Goal: Task Accomplishment & Management: Complete application form

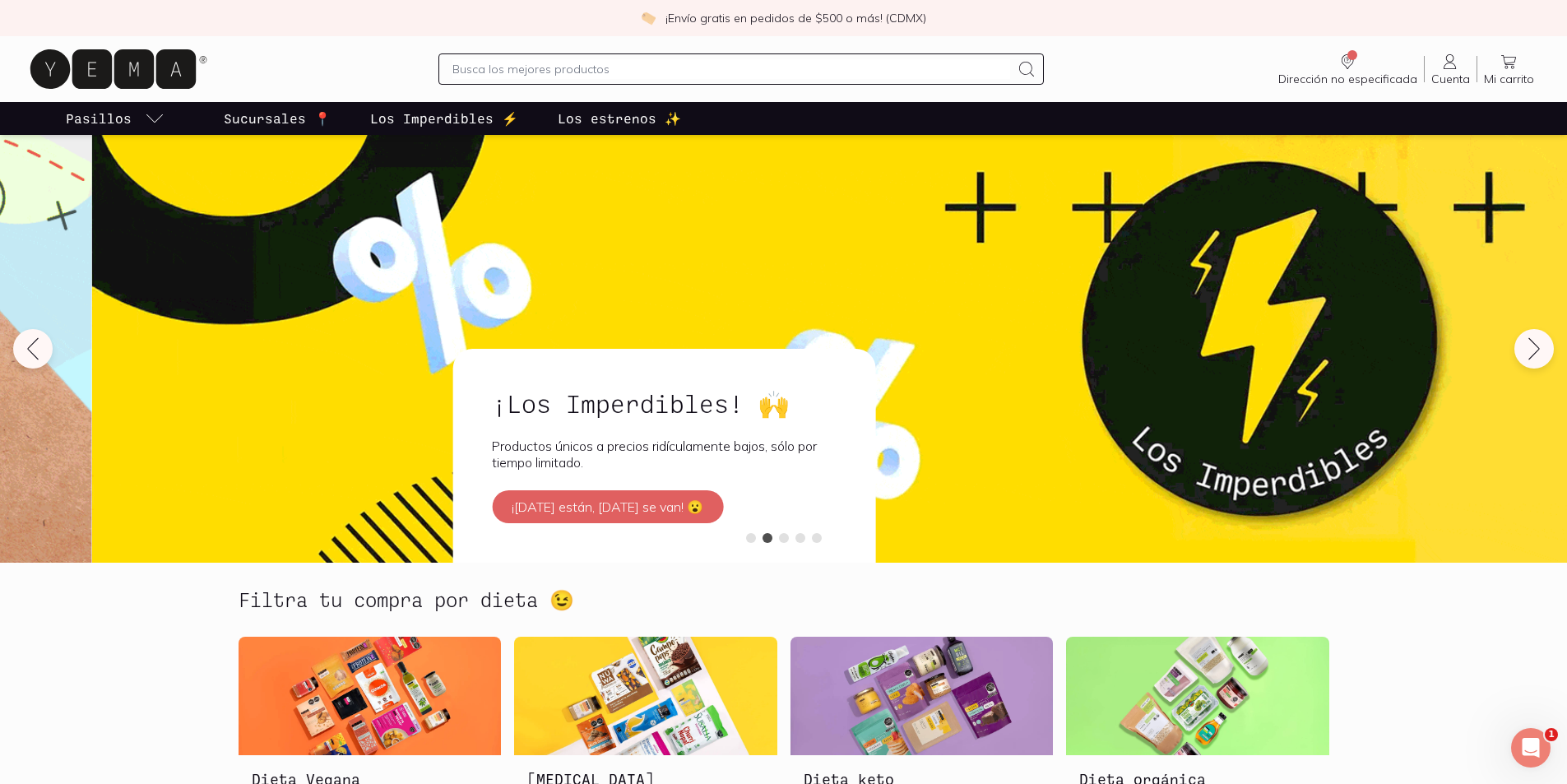
scroll to position [3896, 0]
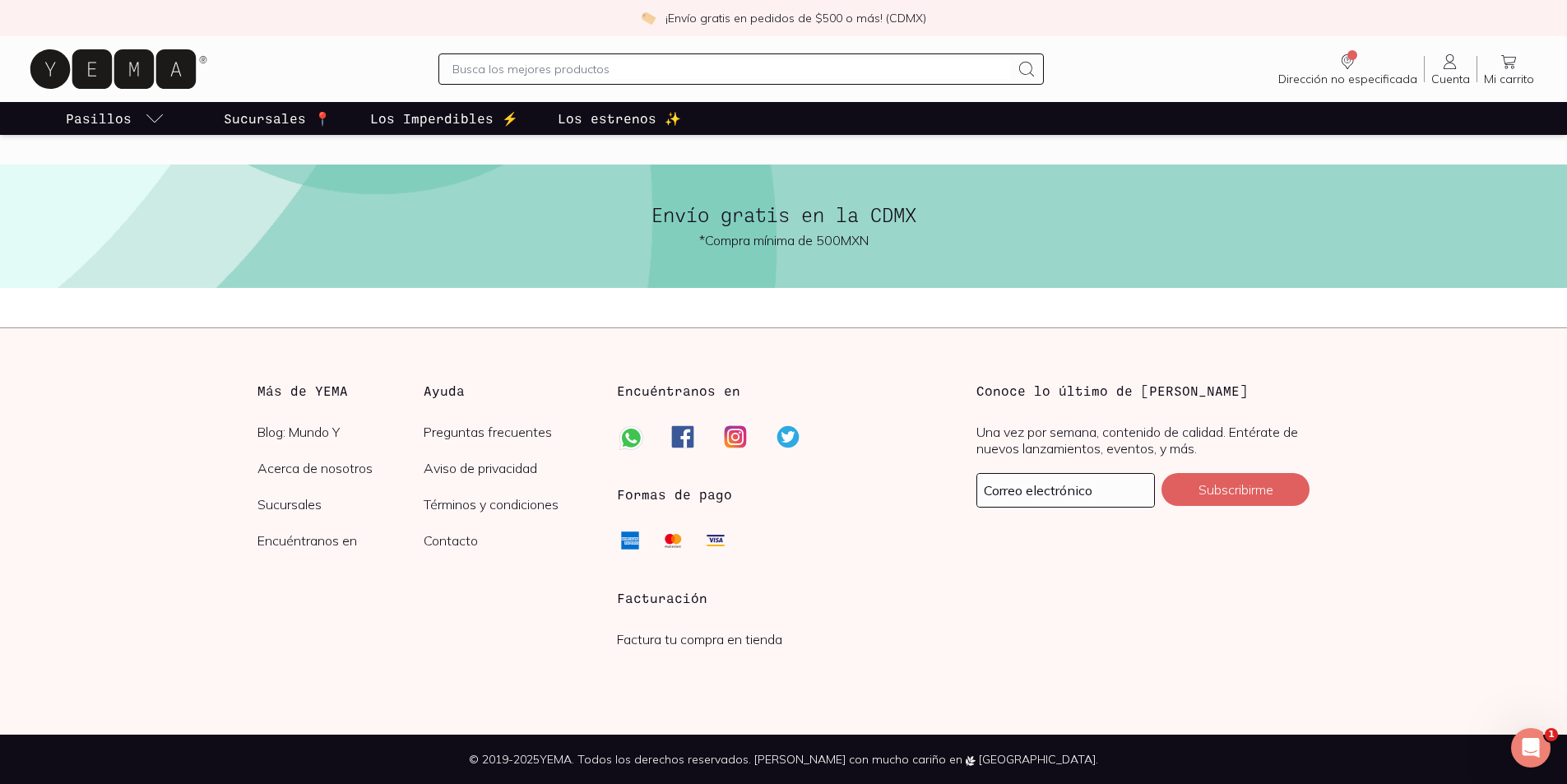
click at [653, 636] on link "Factura tu compra en tienda" at bounding box center [699, 639] width 165 height 17
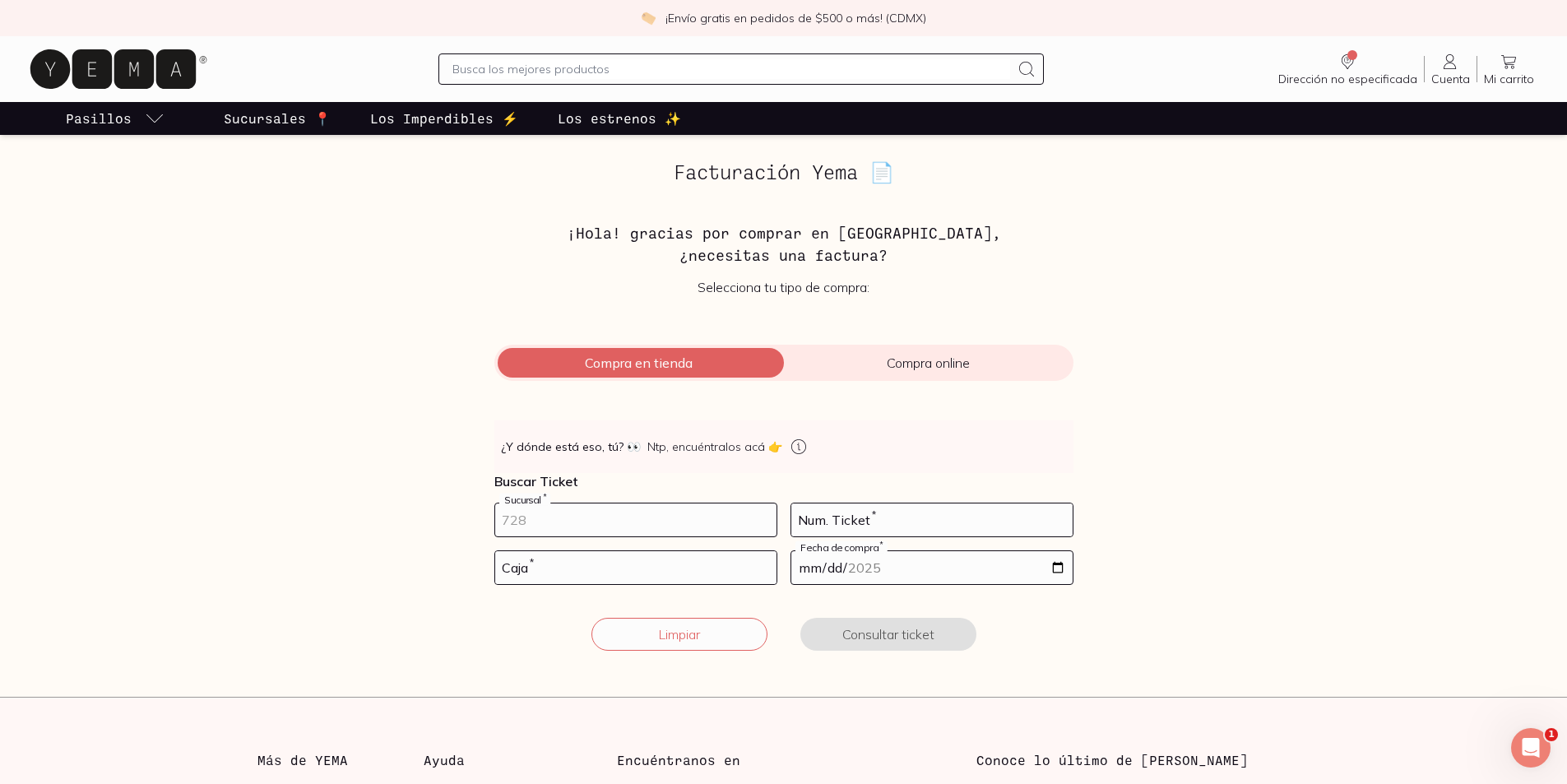
click at [564, 523] on input "number" at bounding box center [636, 520] width 281 height 33
type input "10002"
click at [824, 515] on input "number" at bounding box center [932, 520] width 281 height 33
type input "58"
click at [610, 570] on input "number" at bounding box center [636, 567] width 281 height 33
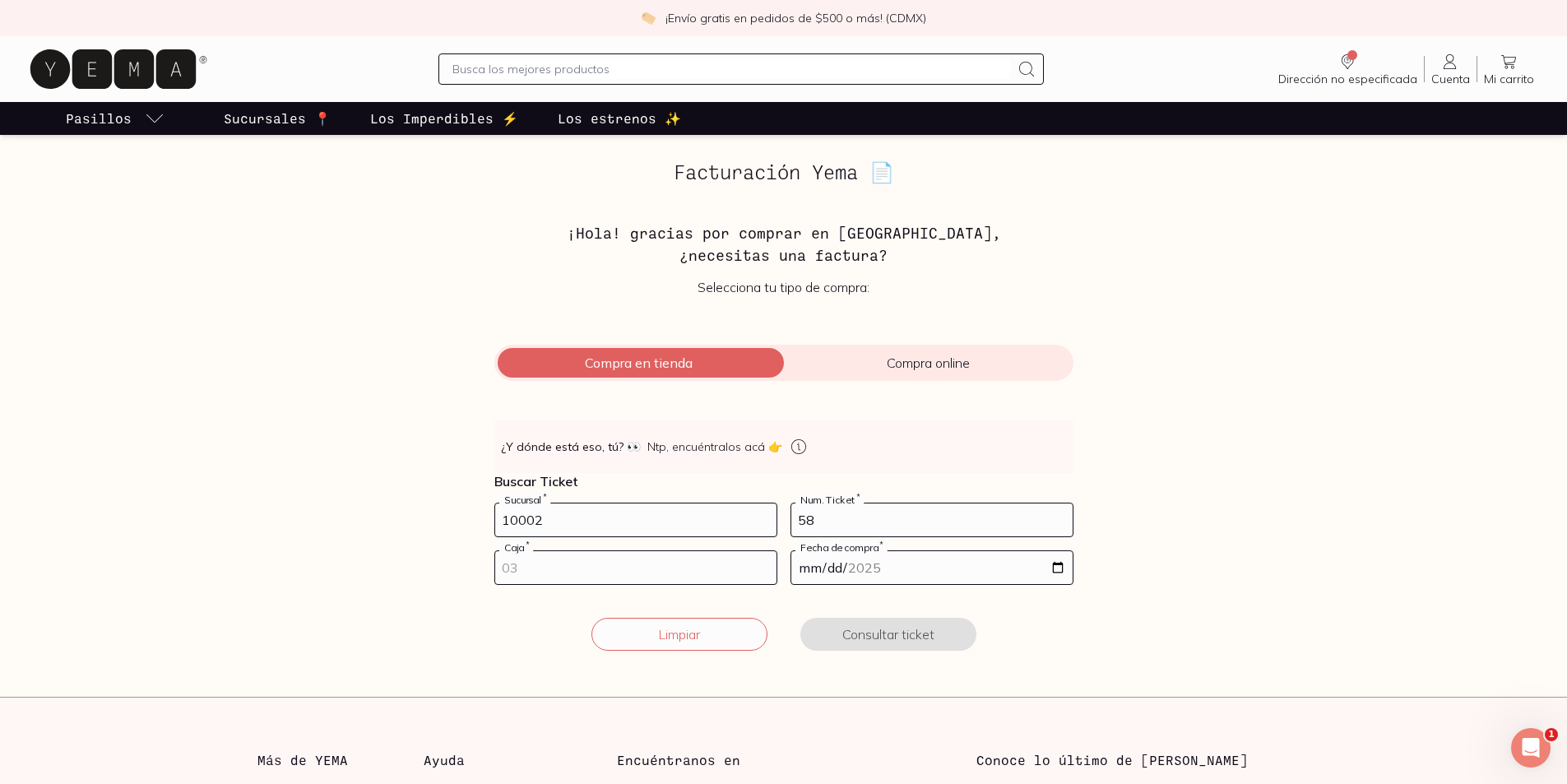
click at [539, 565] on input "number" at bounding box center [636, 567] width 281 height 33
type input "02"
click at [1057, 566] on input "date" at bounding box center [932, 567] width 281 height 33
type input "[DATE]"
click at [829, 604] on form "10002 Sucursal * 58 Num. Ticket * 02 Caja * [DATE] Fecha de compra * Limpiar Co…" at bounding box center [784, 587] width 579 height 168
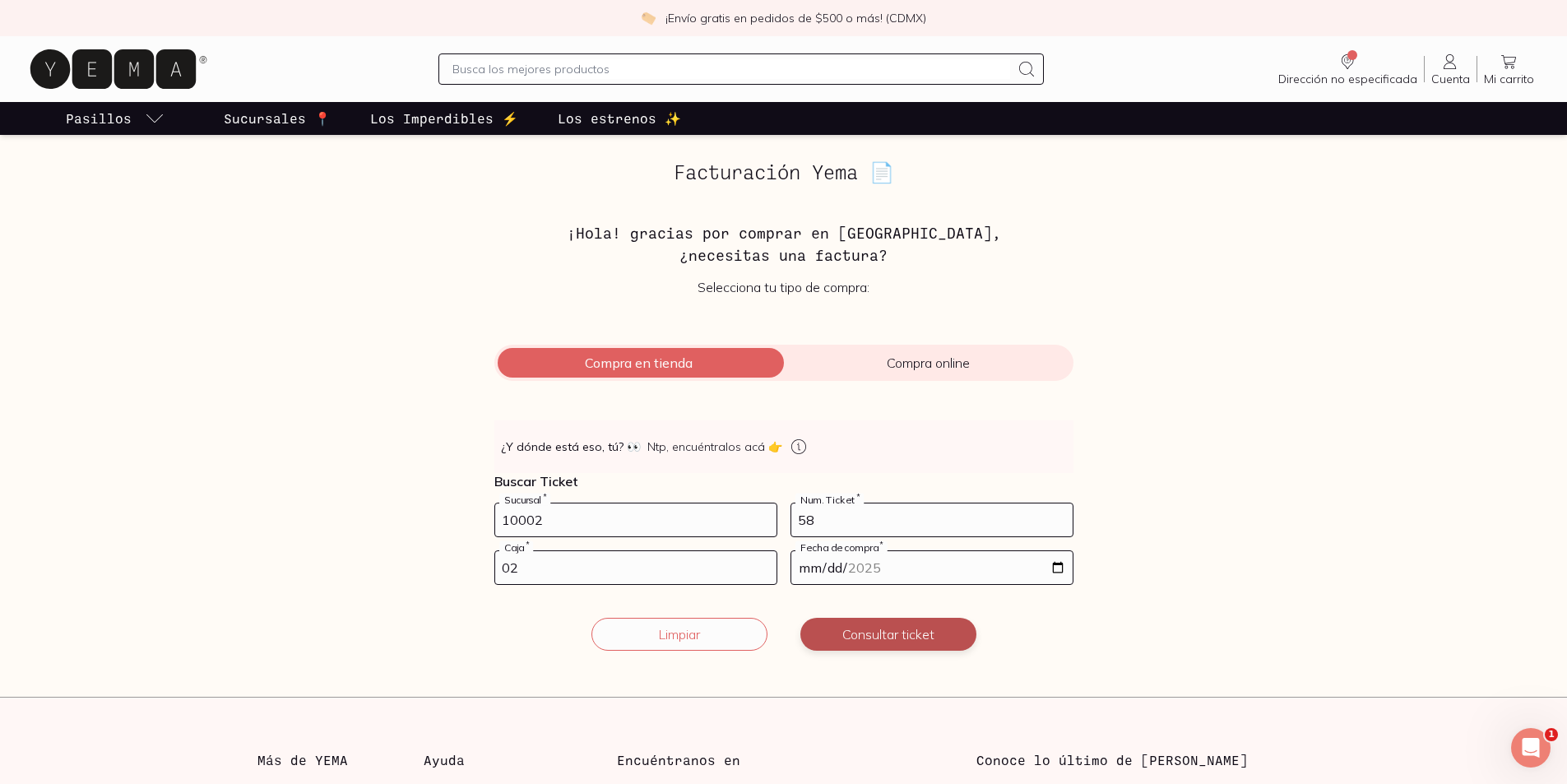
click at [889, 632] on button "Consultar ticket" at bounding box center [888, 634] width 176 height 33
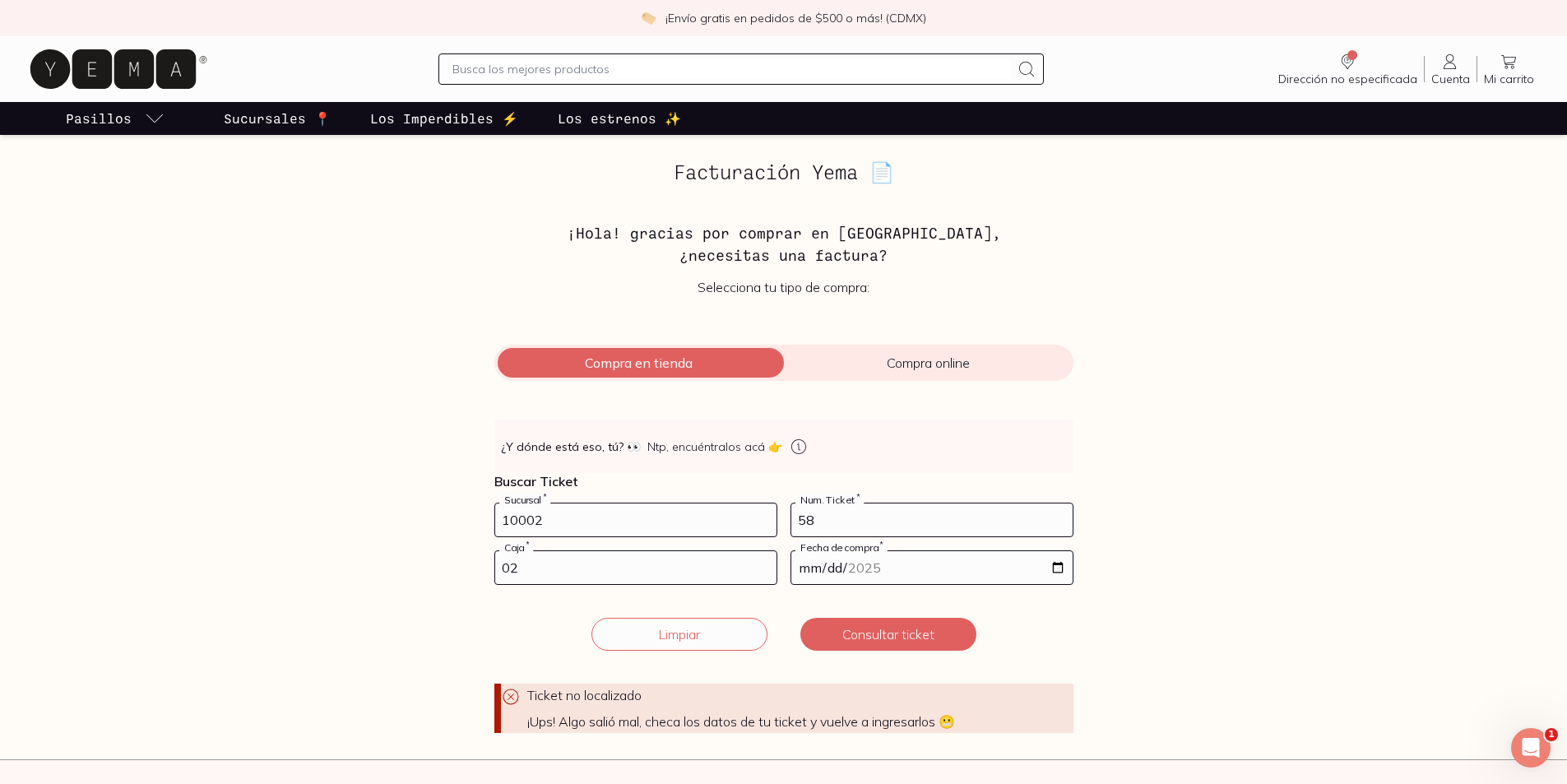
click at [1174, 568] on div "Facturación Yema 📄 ¡Hola! gracias por comprar en [GEOGRAPHIC_DATA], ¿necesitas …" at bounding box center [784, 447] width 1132 height 572
